Goal: Task Accomplishment & Management: Manage account settings

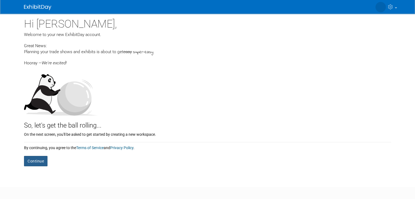
click at [31, 162] on button "Continue" at bounding box center [35, 161] width 23 height 10
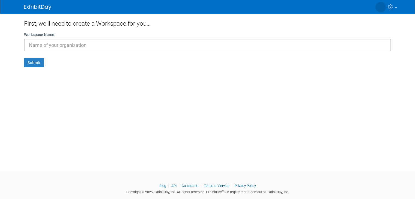
click at [62, 49] on input "text" at bounding box center [207, 45] width 367 height 13
type input "Indiana university"
click at [25, 64] on button "Submit" at bounding box center [34, 62] width 20 height 9
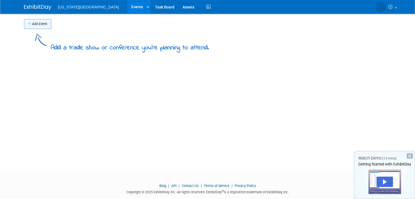
click at [30, 25] on button "Add Event" at bounding box center [37, 24] width 27 height 10
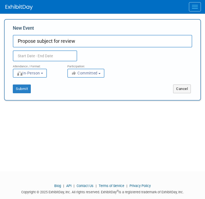
type input "Propose subject for review"
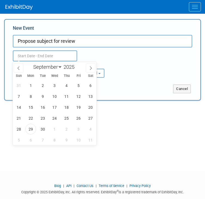
click at [38, 54] on input "text" at bounding box center [45, 55] width 64 height 11
click at [43, 129] on span "30" at bounding box center [42, 129] width 11 height 11
type input "Sep 30, 2025 to Sep 30, 2025"
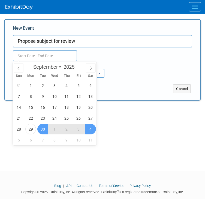
type input "Sep 30, 2025 to Sep 30, 2025"
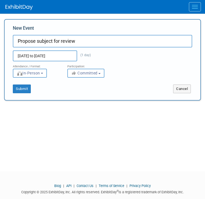
click at [135, 134] on div "Add Event Add a trade show or conference you're planning to attend. New Event P…" at bounding box center [102, 88] width 205 height 148
click at [100, 74] on b "button" at bounding box center [99, 73] width 2 height 1
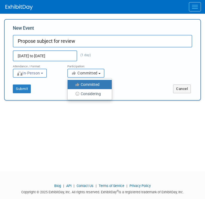
click at [100, 74] on b "button" at bounding box center [99, 73] width 2 height 1
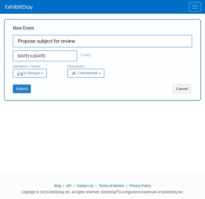
click at [38, 74] on span "In-Person" at bounding box center [28, 73] width 23 height 4
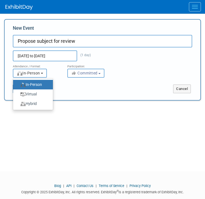
click at [38, 74] on span "In-Person" at bounding box center [28, 73] width 23 height 4
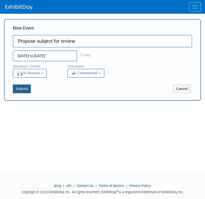
click at [19, 85] on button "Submit" at bounding box center [22, 89] width 18 height 9
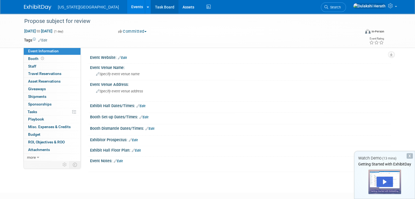
click at [151, 10] on link "Task Board" at bounding box center [165, 7] width 28 height 14
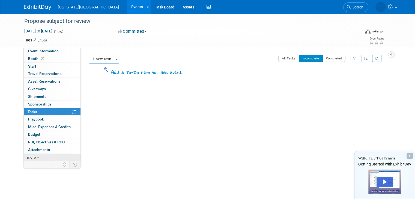
click at [28, 157] on span "more" at bounding box center [31, 157] width 9 height 4
